Goal: Transaction & Acquisition: Book appointment/travel/reservation

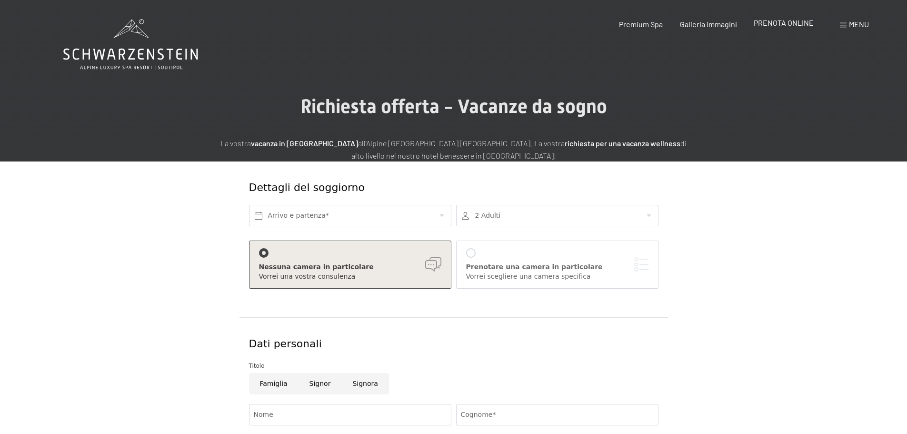
click at [783, 21] on span "PRENOTA ONLINE" at bounding box center [784, 22] width 60 height 9
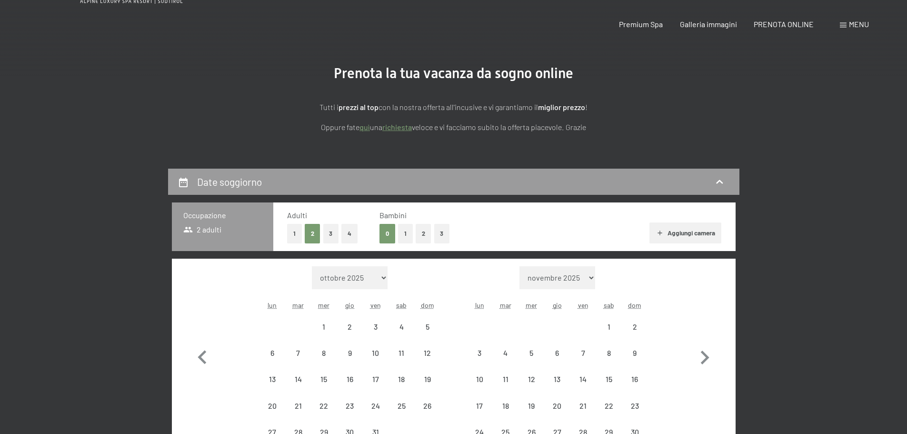
scroll to position [143, 0]
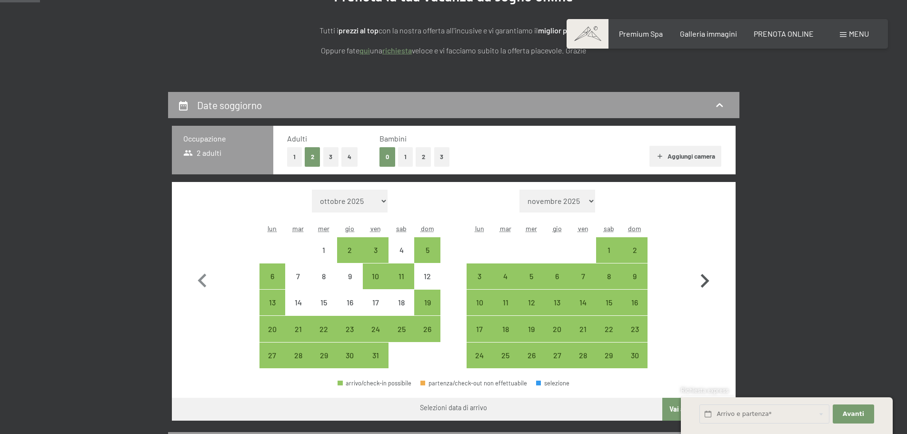
click at [708, 283] on icon "button" at bounding box center [705, 281] width 28 height 28
select select "2025-11-01"
select select "2025-12-01"
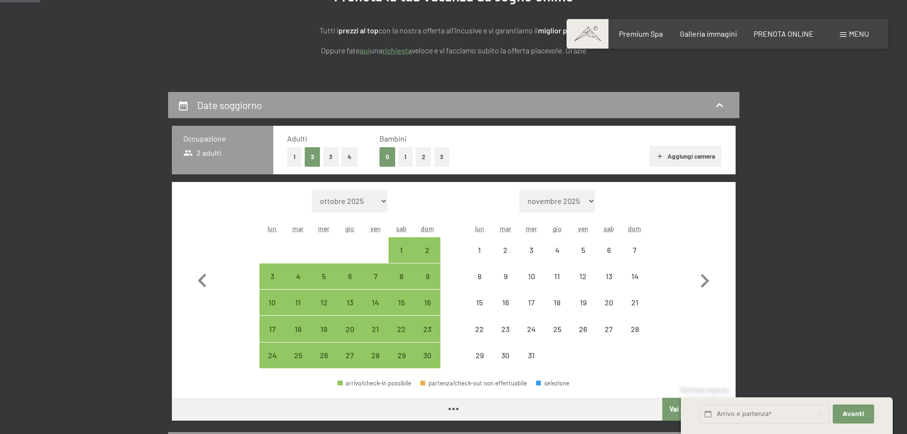
select select "2025-11-01"
select select "2025-12-01"
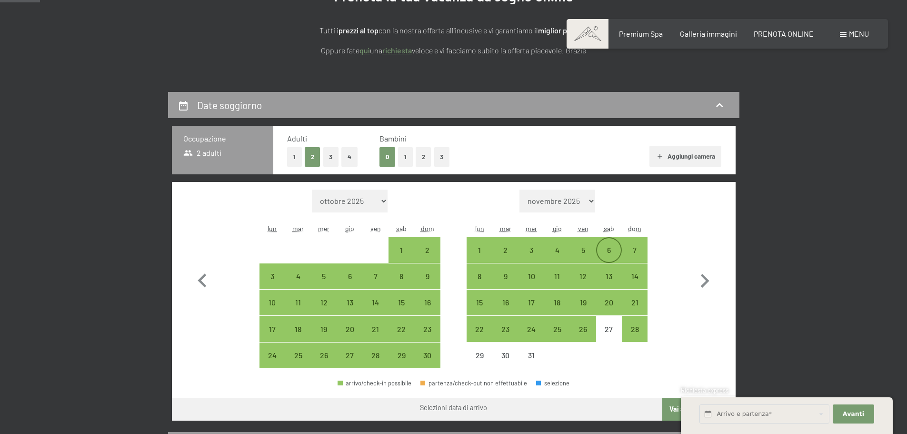
click at [619, 251] on div "6" at bounding box center [609, 258] width 24 height 24
select select "2025-11-01"
select select "2025-12-01"
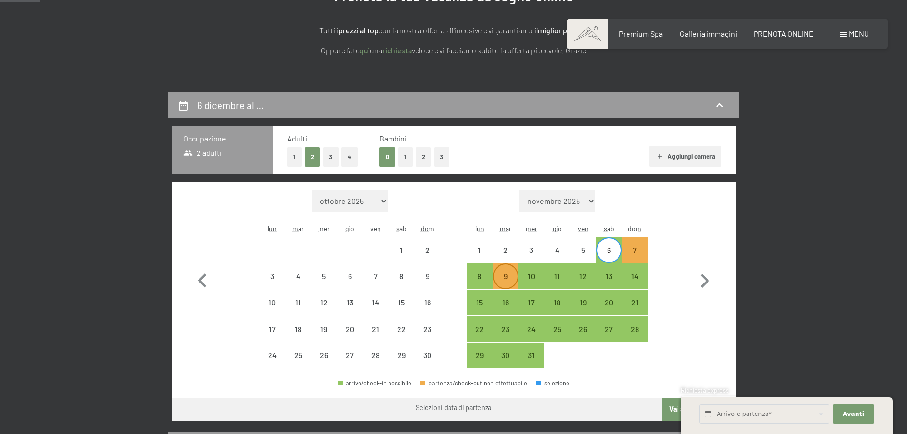
click at [507, 267] on div "9" at bounding box center [506, 276] width 24 height 24
select select "2025-11-01"
select select "2025-12-01"
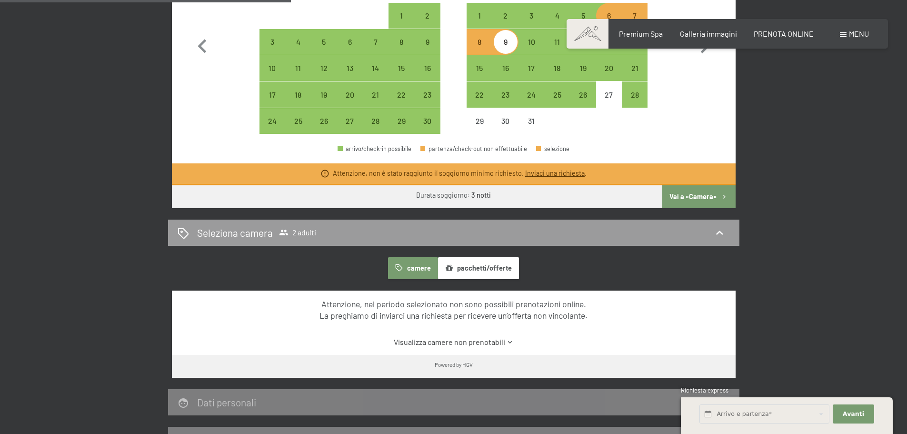
scroll to position [381, 0]
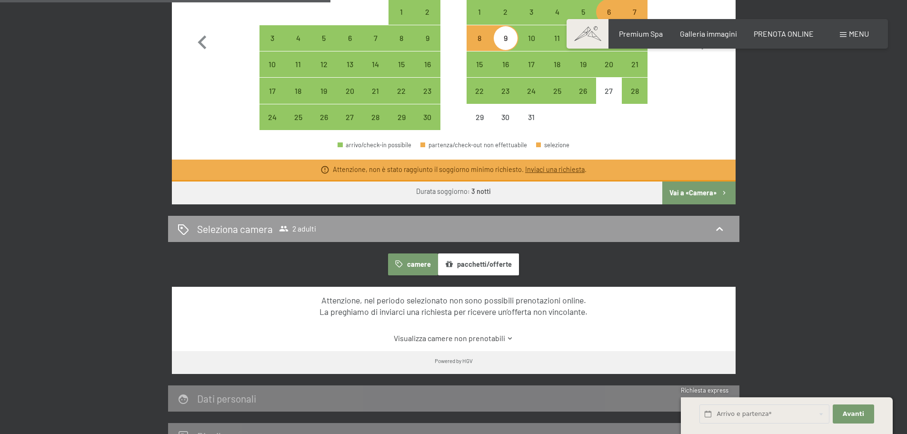
click at [690, 190] on button "Vai a «Camera»" at bounding box center [698, 192] width 73 height 23
select select "2025-11-01"
select select "2025-12-01"
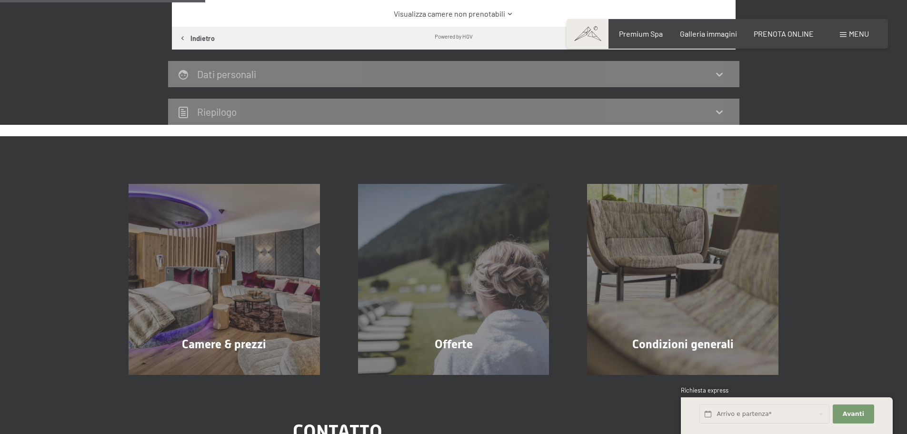
scroll to position [235, 0]
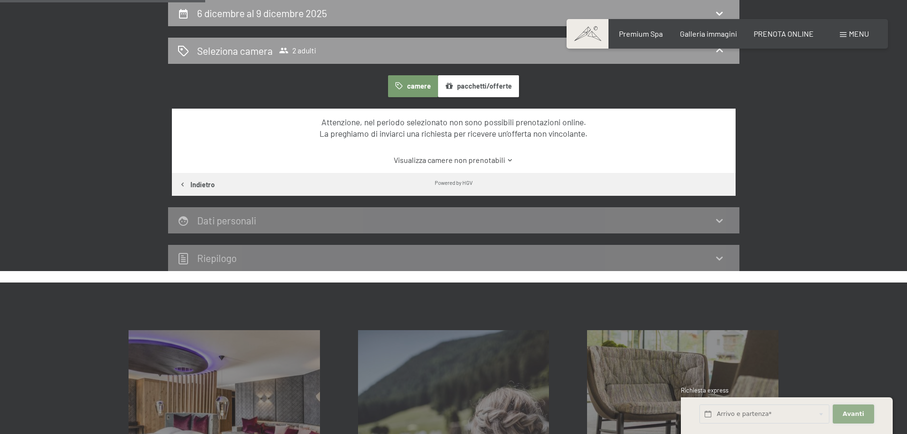
click at [854, 411] on span "Avanti" at bounding box center [853, 414] width 21 height 9
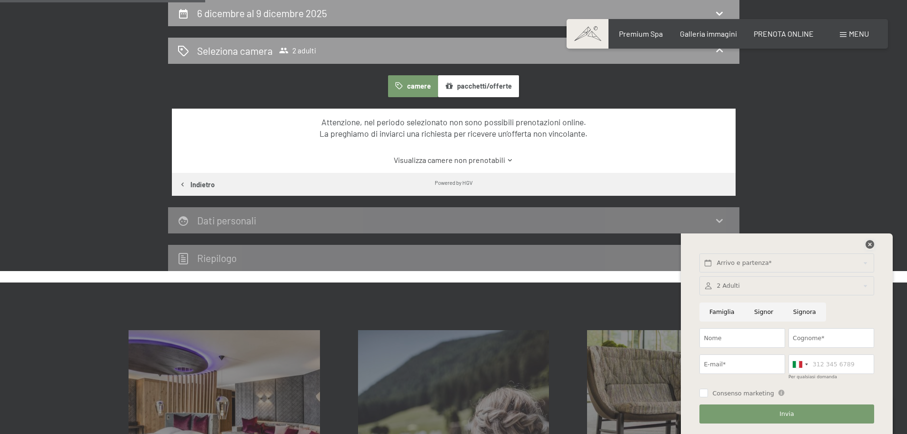
click at [869, 247] on icon at bounding box center [870, 244] width 9 height 9
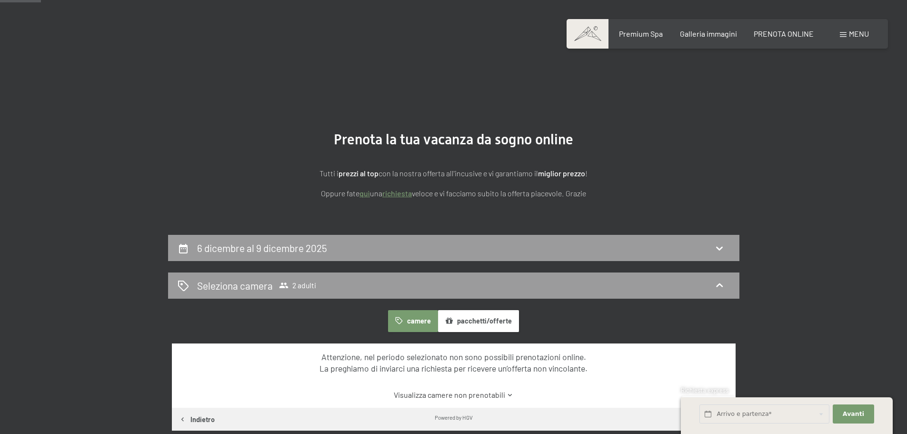
scroll to position [191, 0]
